Goal: Task Accomplishment & Management: Use online tool/utility

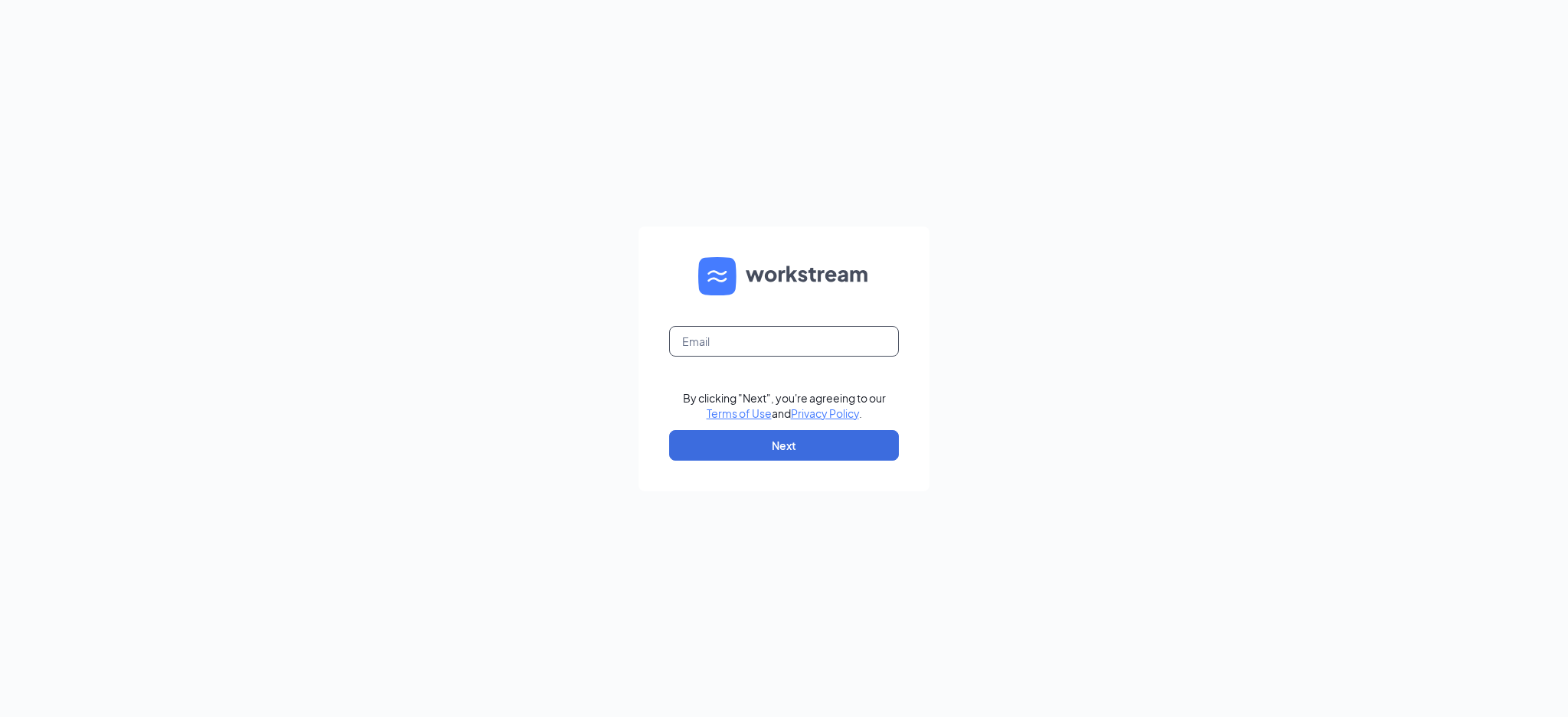
click at [788, 344] on input "text" at bounding box center [784, 341] width 230 height 30
type input "[EMAIL_ADDRESS][DOMAIN_NAME]"
click at [756, 461] on form "[EMAIL_ADDRESS][DOMAIN_NAME] By clicking "Next", you're agreeing to our Terms o…" at bounding box center [784, 358] width 291 height 265
click at [756, 450] on button "Next" at bounding box center [784, 445] width 230 height 30
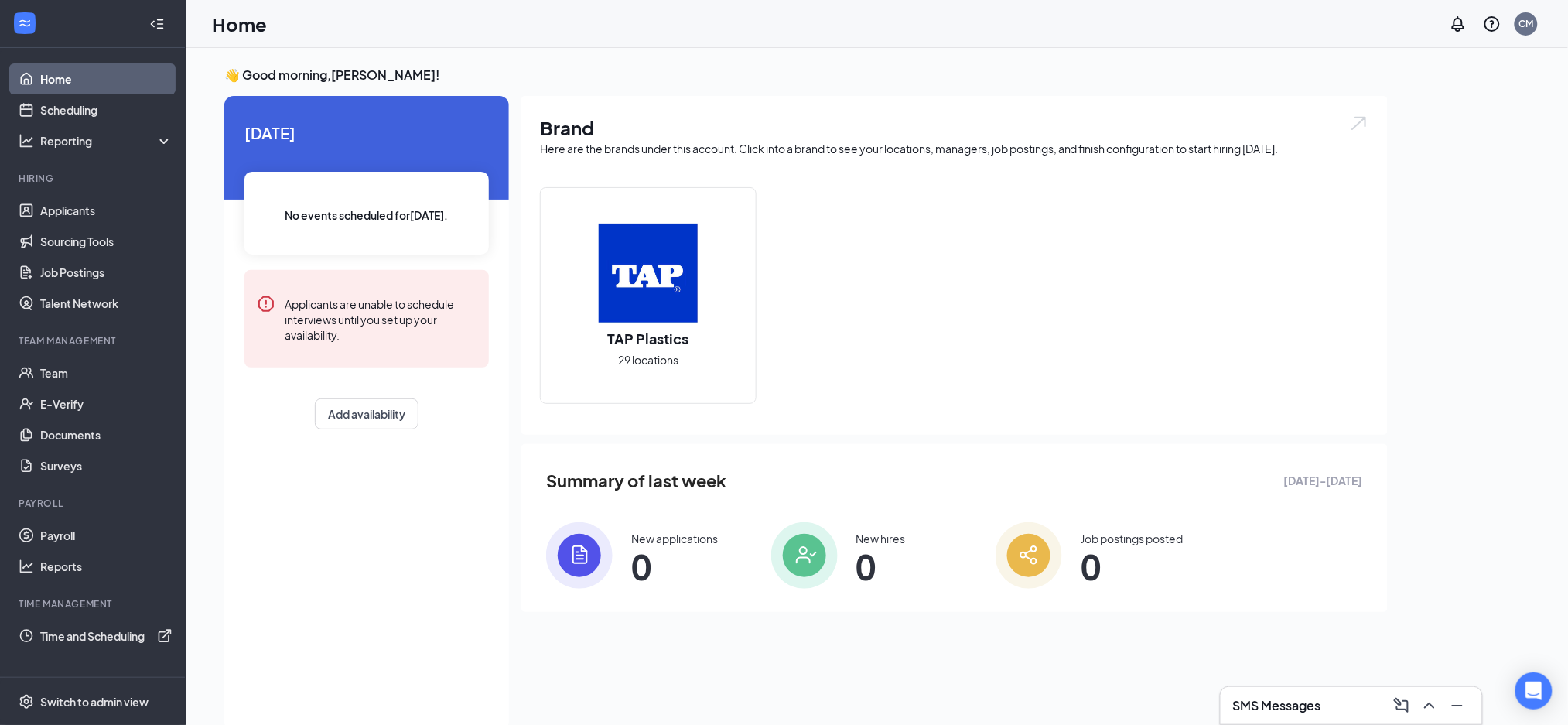
click at [1205, 259] on div "TAP Plastics 29 locations" at bounding box center [954, 301] width 829 height 229
click at [81, 534] on link "Payroll" at bounding box center [106, 535] width 132 height 31
